Goal: Task Accomplishment & Management: Use online tool/utility

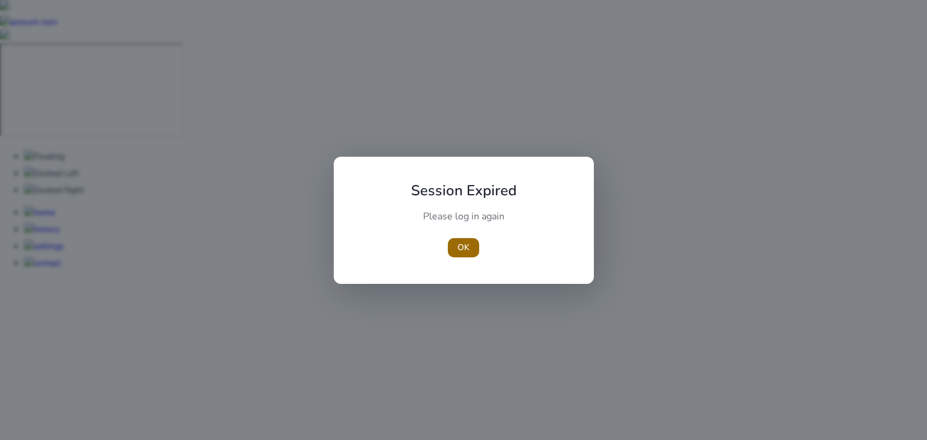
click at [467, 249] on span "OK" at bounding box center [463, 247] width 12 height 13
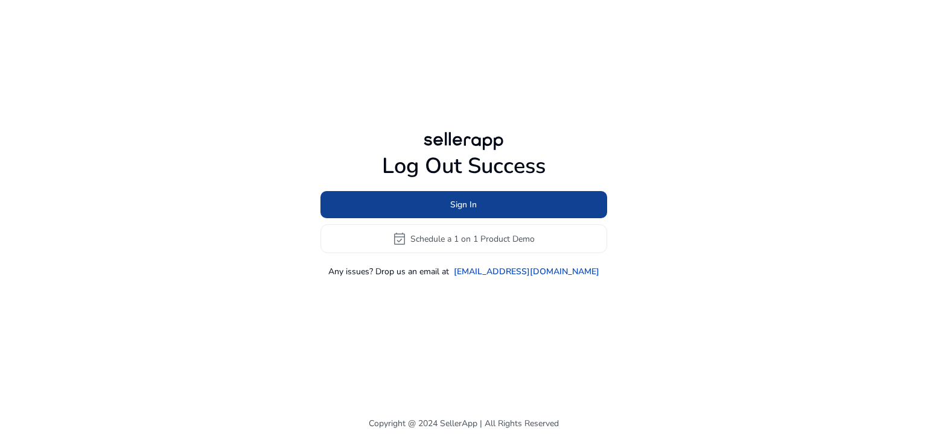
click at [507, 203] on span at bounding box center [463, 205] width 287 height 29
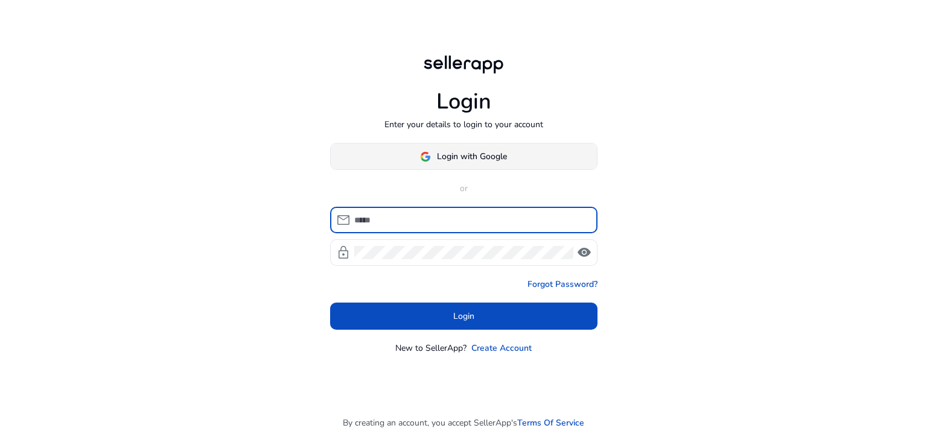
click at [518, 161] on span at bounding box center [464, 156] width 266 height 29
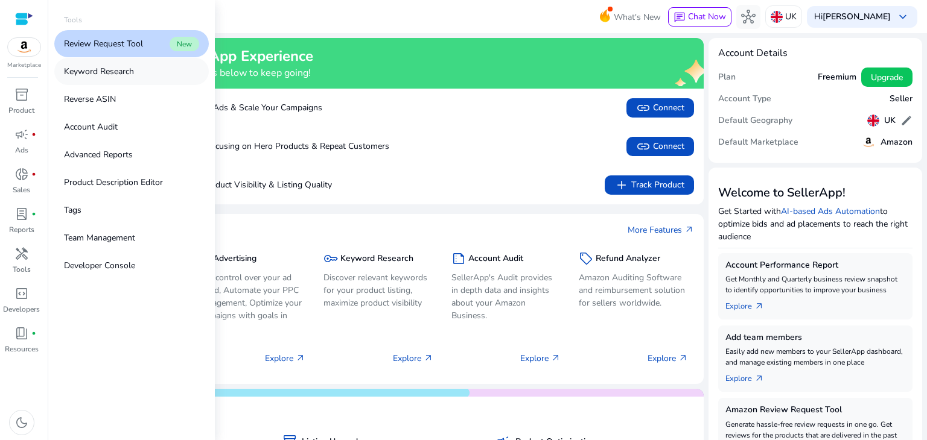
click at [135, 77] on link "Keyword Research" at bounding box center [131, 71] width 154 height 27
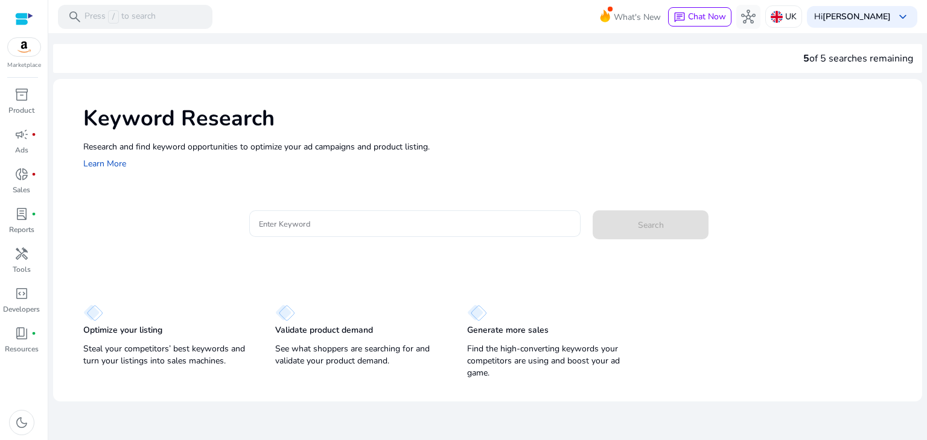
click at [357, 230] on div at bounding box center [415, 224] width 312 height 27
